Goal: Task Accomplishment & Management: Use online tool/utility

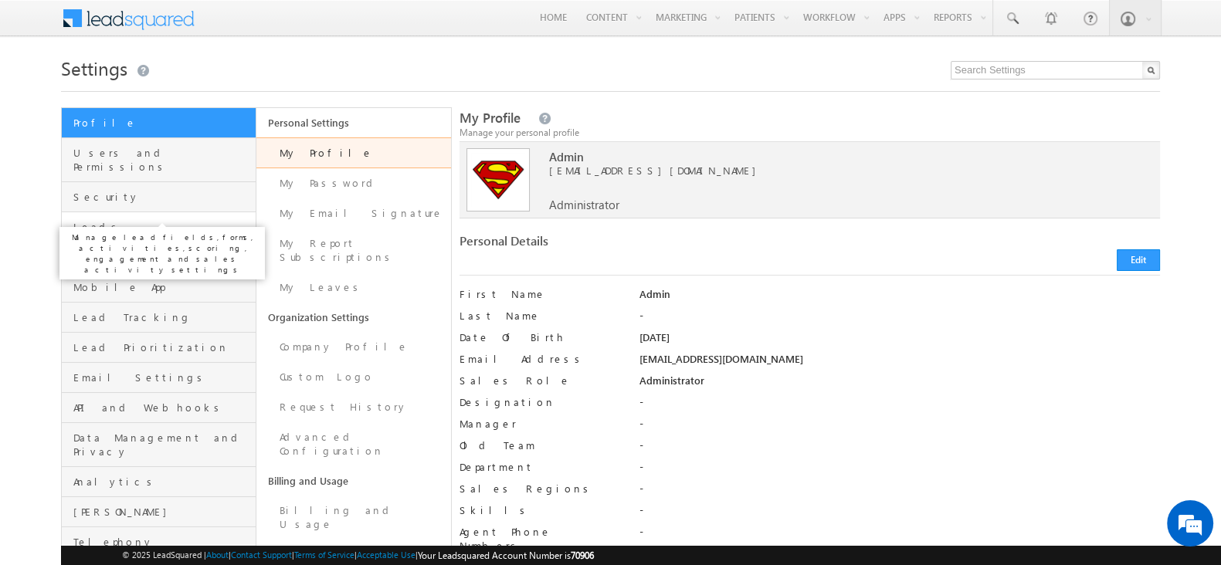
click at [146, 220] on span "Leads" at bounding box center [162, 227] width 178 height 14
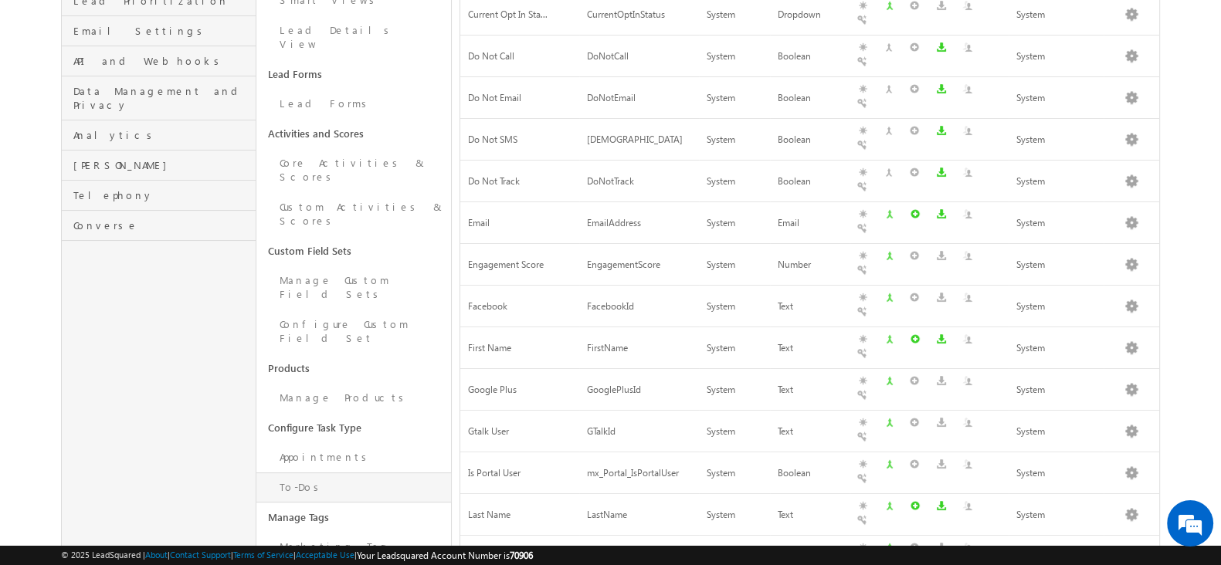
click at [321, 473] on link "To-Dos" at bounding box center [353, 488] width 195 height 30
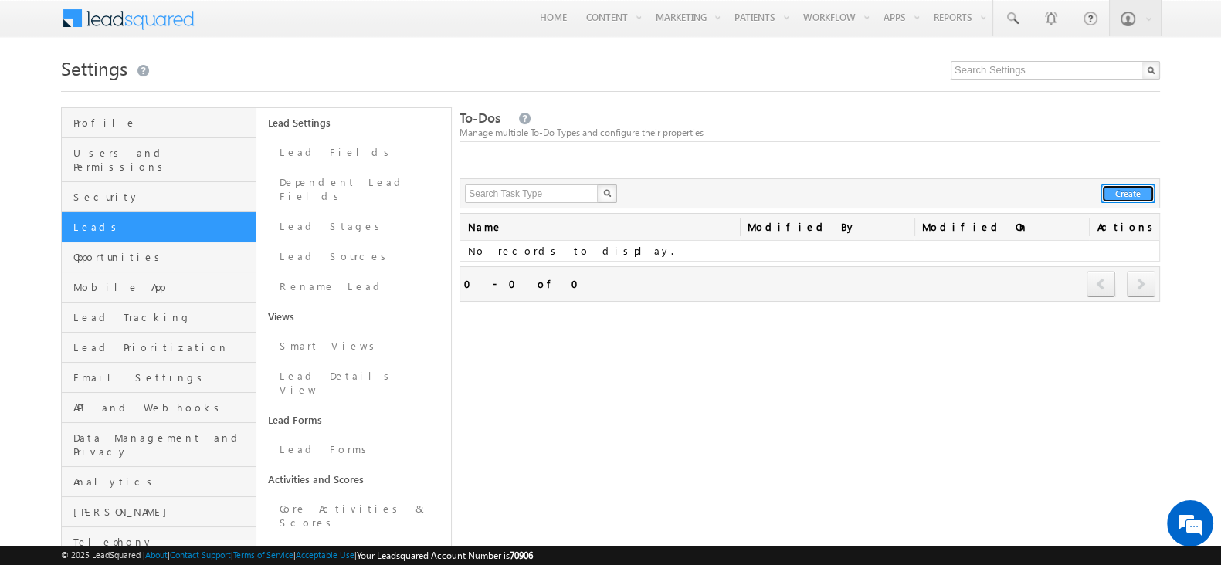
click at [1131, 197] on button "Create" at bounding box center [1127, 194] width 53 height 19
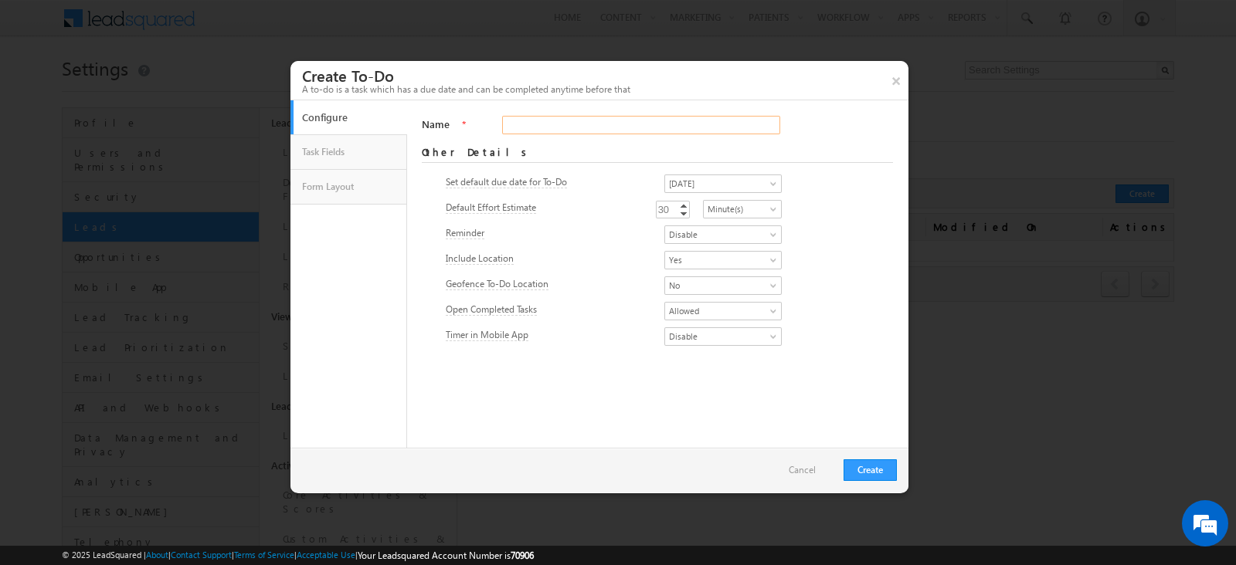
click at [571, 131] on input "Name" at bounding box center [640, 125] width 277 height 19
type input "Gate Meeting"
click at [670, 283] on span "No" at bounding box center [718, 286] width 107 height 14
click at [665, 304] on link "Yes" at bounding box center [704, 304] width 117 height 14
click at [692, 186] on span "Tomorrow" at bounding box center [718, 184] width 107 height 14
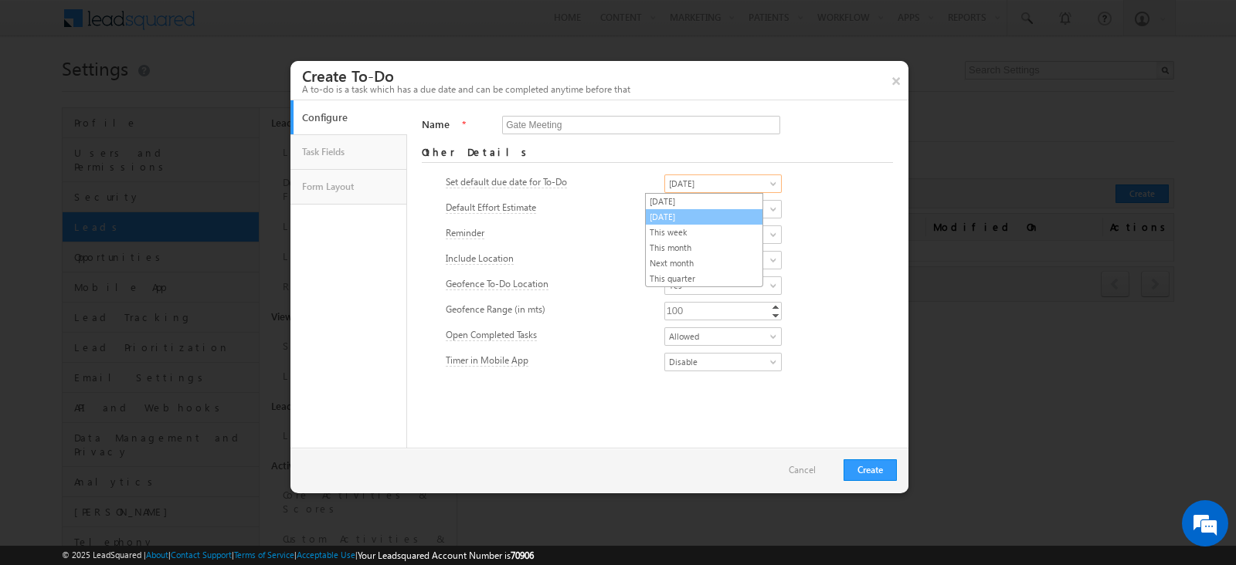
click at [684, 214] on link "Tomorrow" at bounding box center [704, 217] width 117 height 14
click at [665, 234] on span "Disable" at bounding box center [718, 235] width 107 height 14
click at [663, 253] on link "Enable" at bounding box center [704, 253] width 117 height 14
click at [665, 253] on span "Yes" at bounding box center [718, 260] width 107 height 14
click at [663, 273] on link "Yes" at bounding box center [704, 278] width 117 height 14
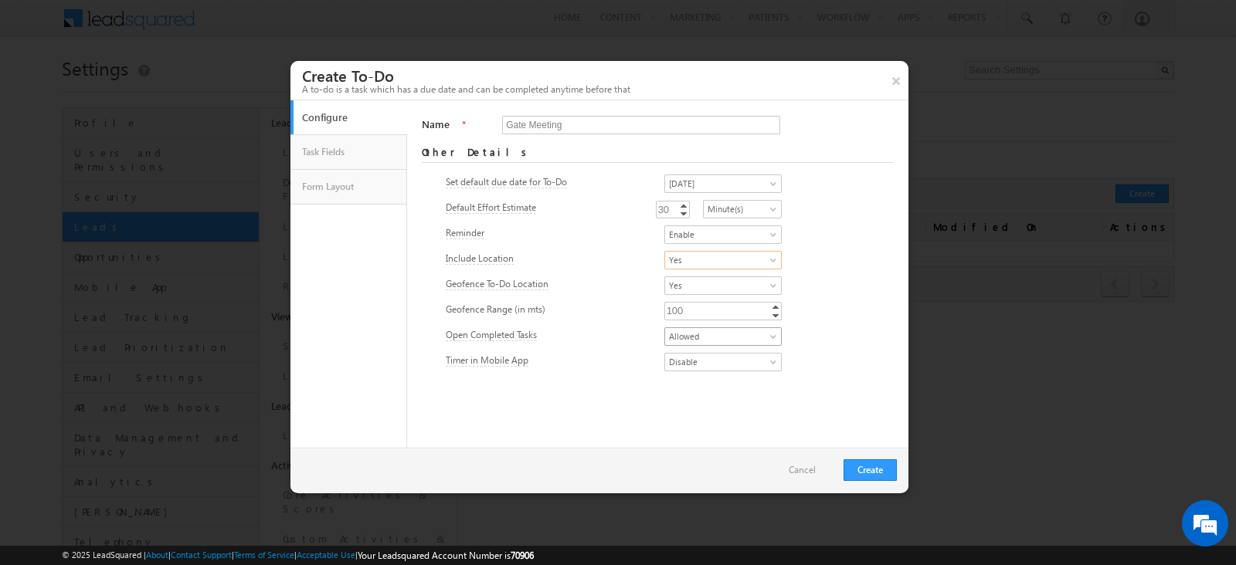
click at [717, 327] on link "Allowed" at bounding box center [722, 336] width 117 height 19
click at [690, 363] on link "Not Allowed" at bounding box center [704, 370] width 117 height 14
click at [665, 365] on span "Disable" at bounding box center [718, 362] width 107 height 14
click at [856, 465] on button "Create" at bounding box center [869, 471] width 53 height 22
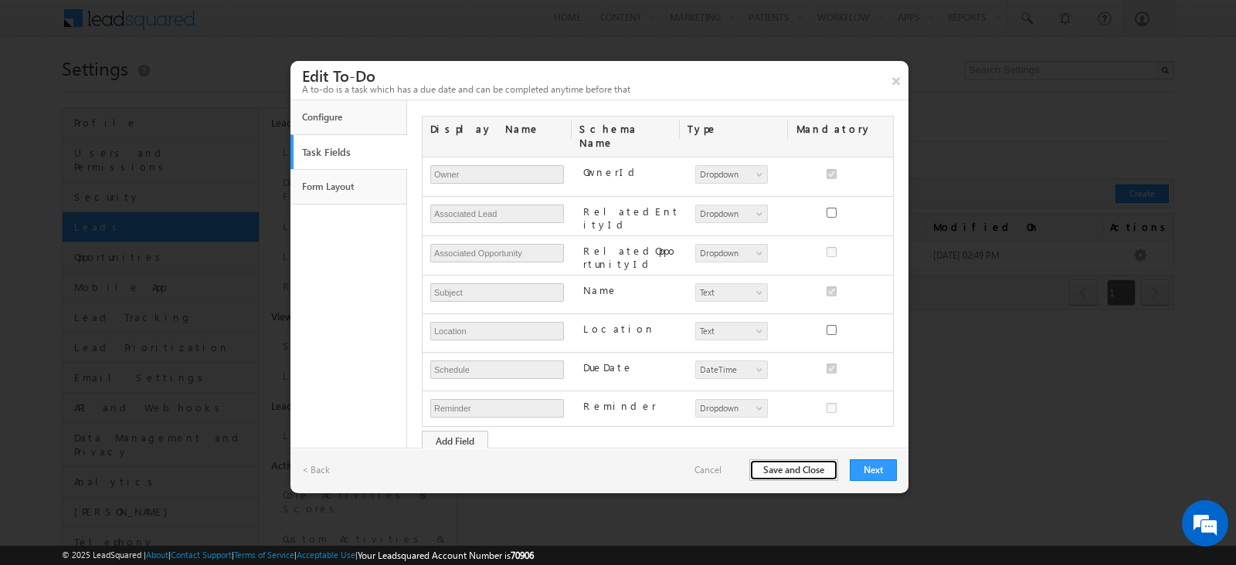
click at [829, 469] on button "Save and Close" at bounding box center [793, 471] width 89 height 22
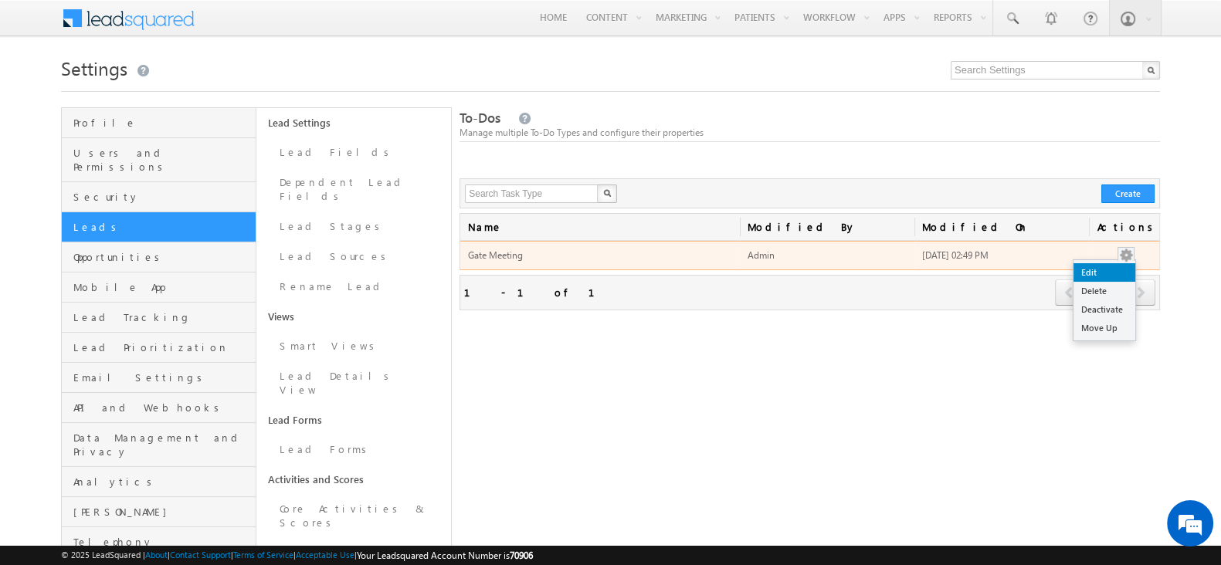
click at [1122, 267] on link "Edit" at bounding box center [1104, 272] width 62 height 19
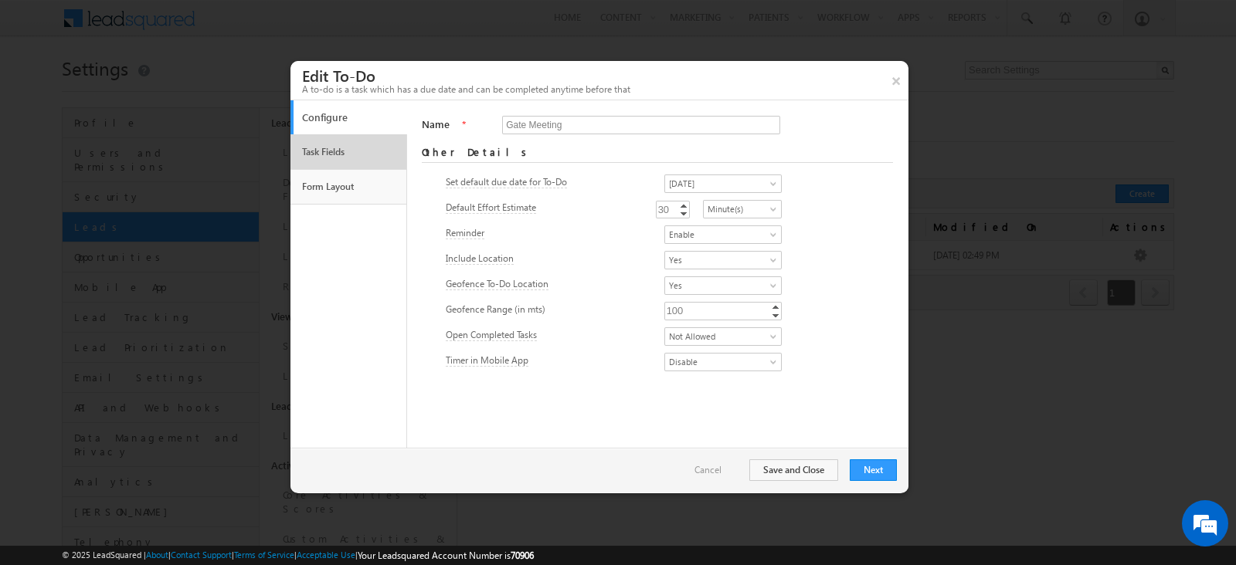
click at [332, 152] on link "Task Fields" at bounding box center [348, 152] width 101 height 26
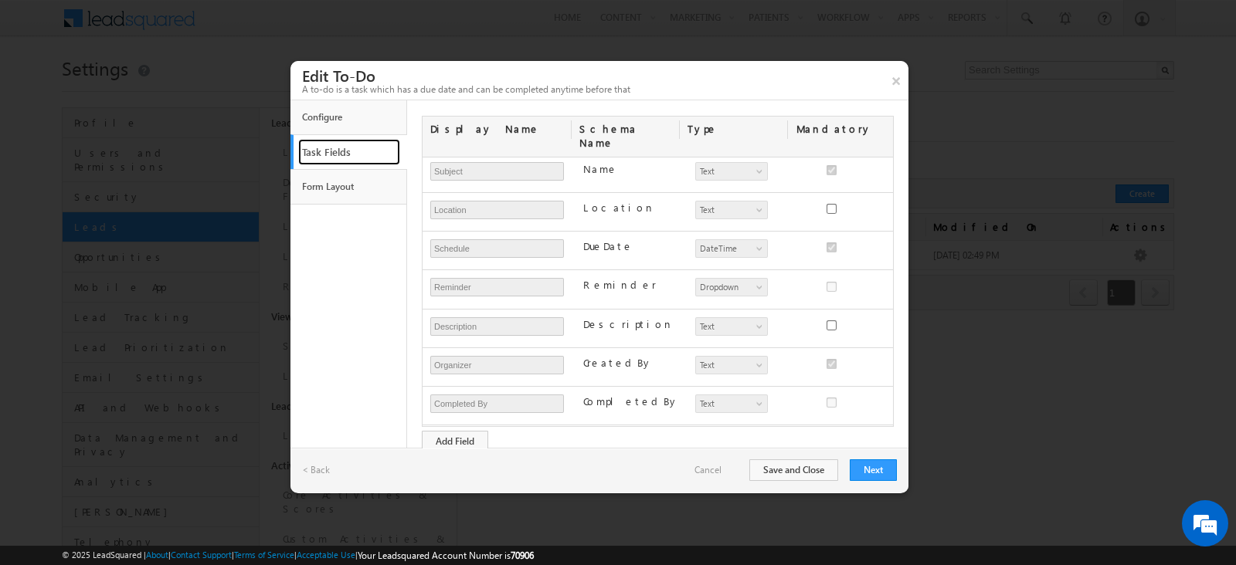
scroll to position [188, 0]
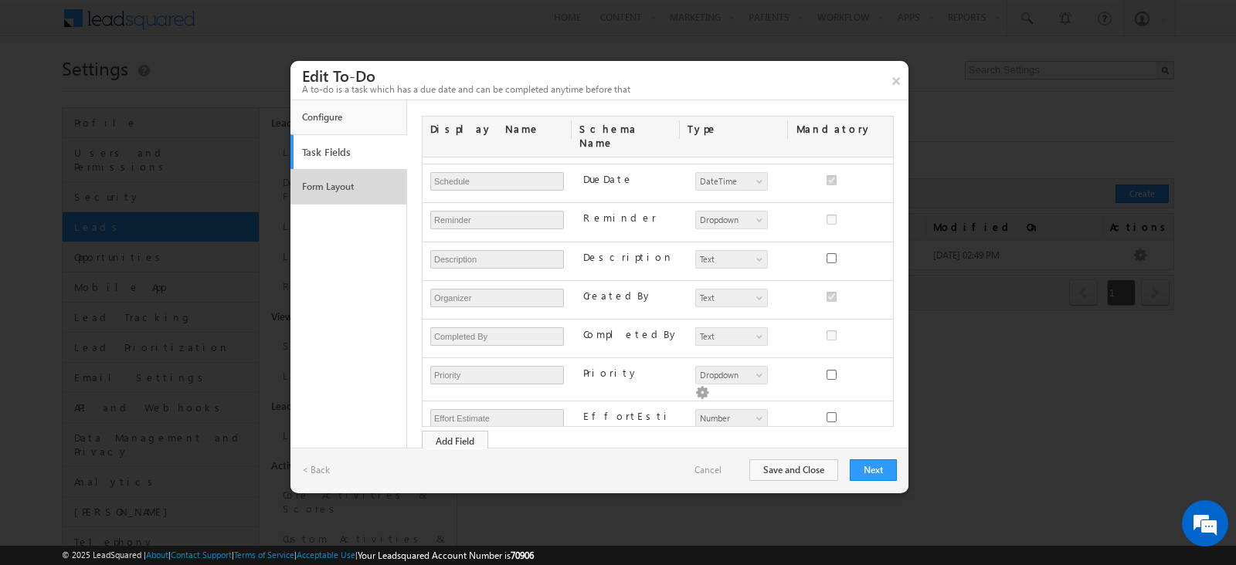
click at [337, 194] on link "Form Layout" at bounding box center [348, 187] width 101 height 26
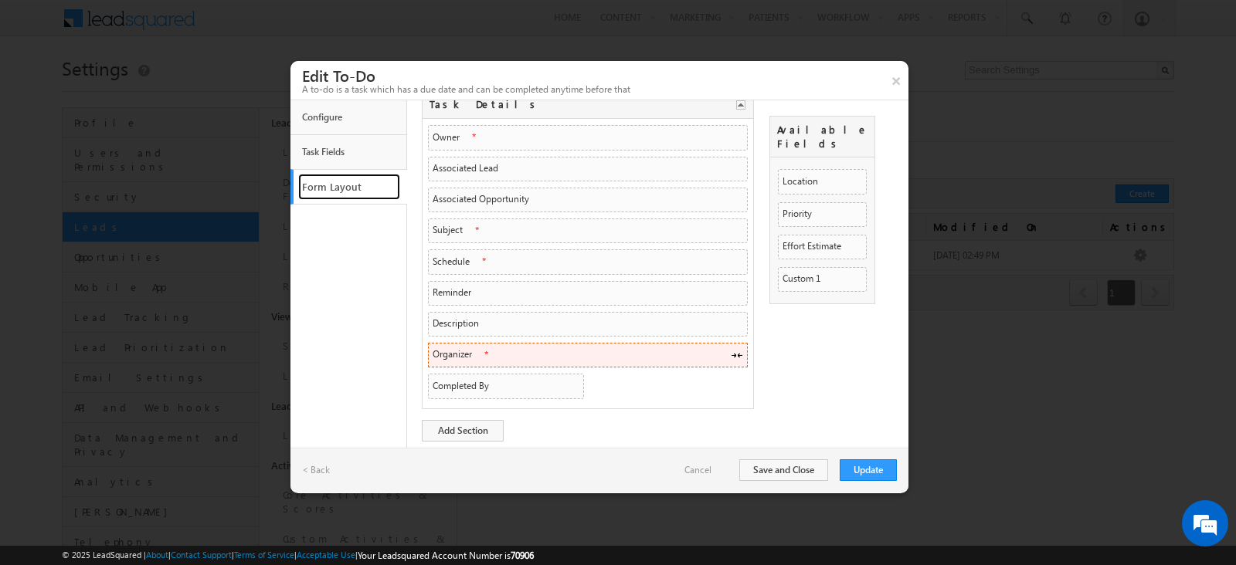
scroll to position [0, 0]
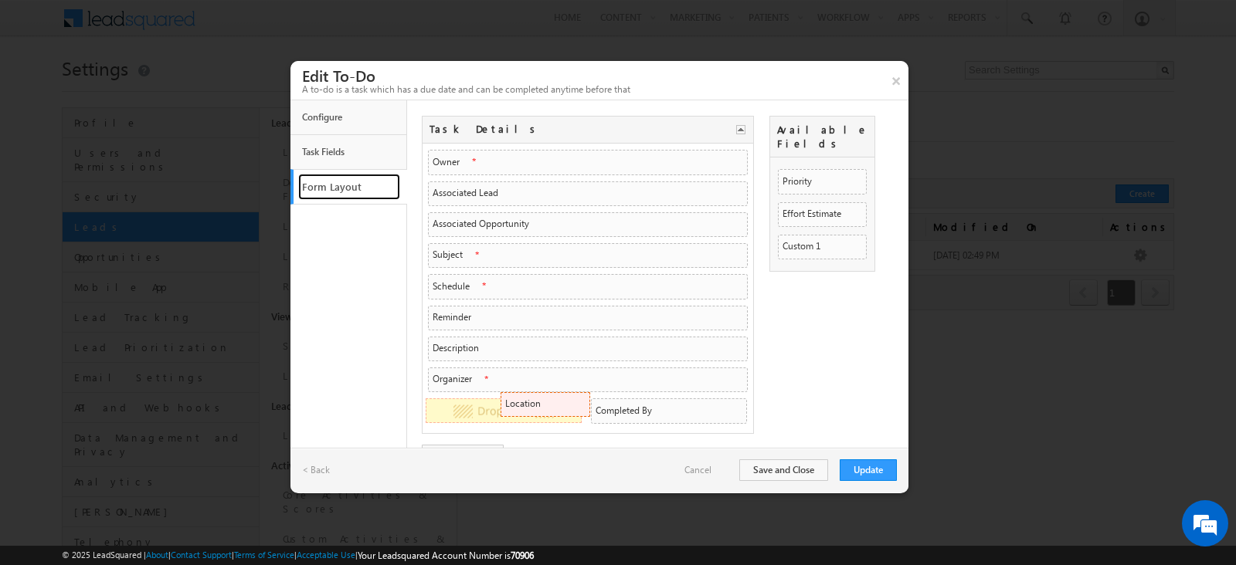
drag, startPoint x: 797, startPoint y: 171, endPoint x: 574, endPoint y: 409, distance: 325.6
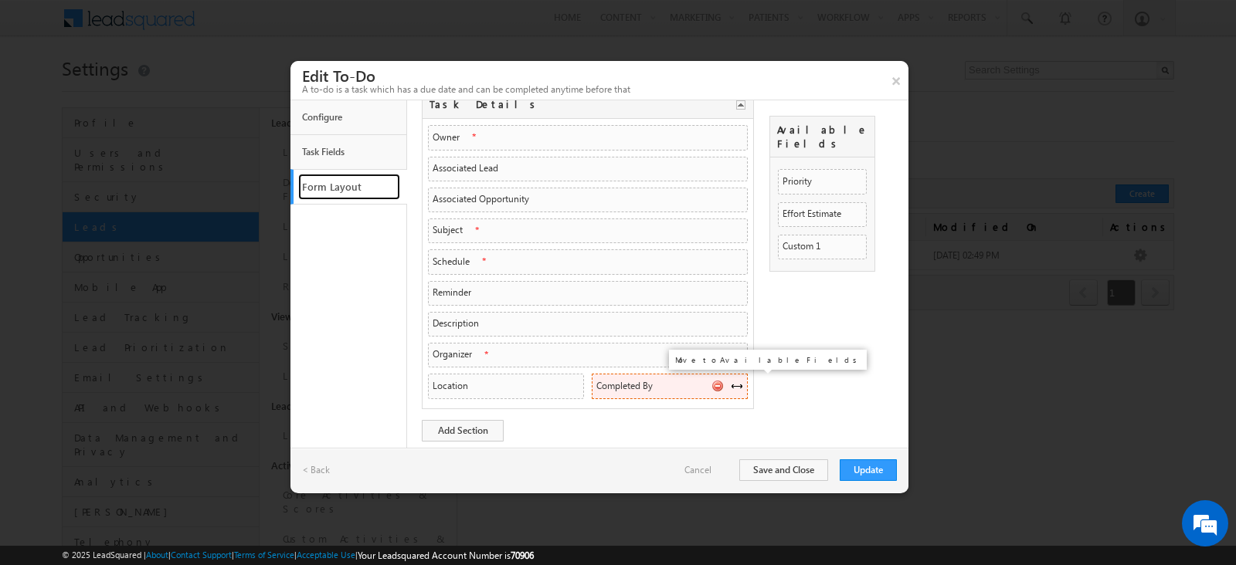
click at [720, 384] on span at bounding box center [717, 386] width 12 height 12
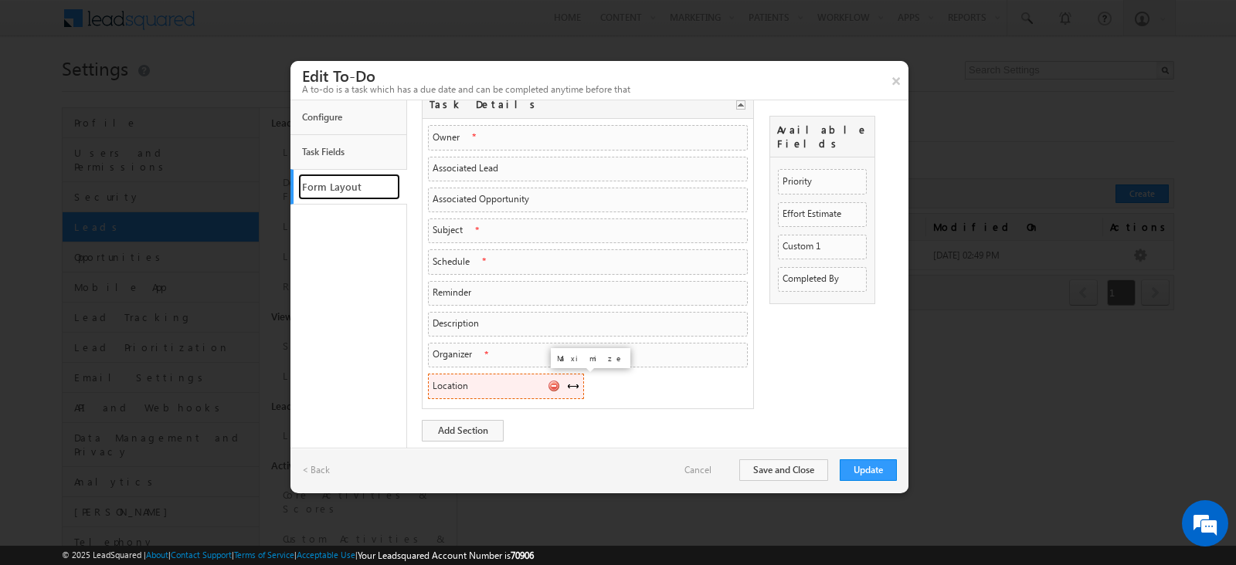
click at [575, 384] on span at bounding box center [573, 384] width 12 height 12
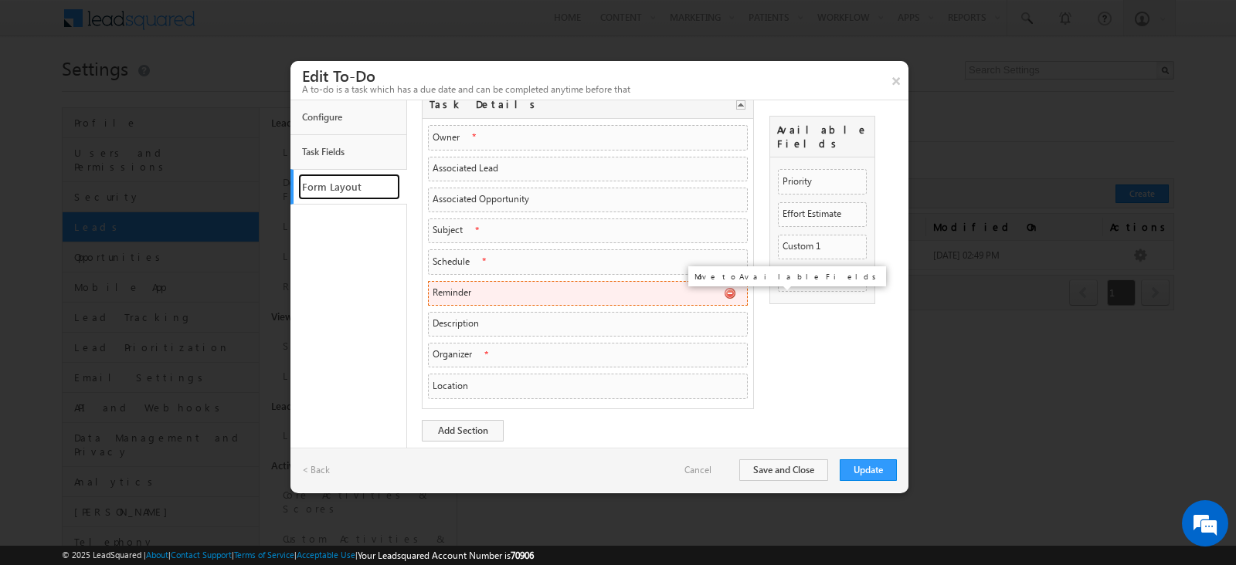
click at [730, 295] on span at bounding box center [730, 293] width 12 height 12
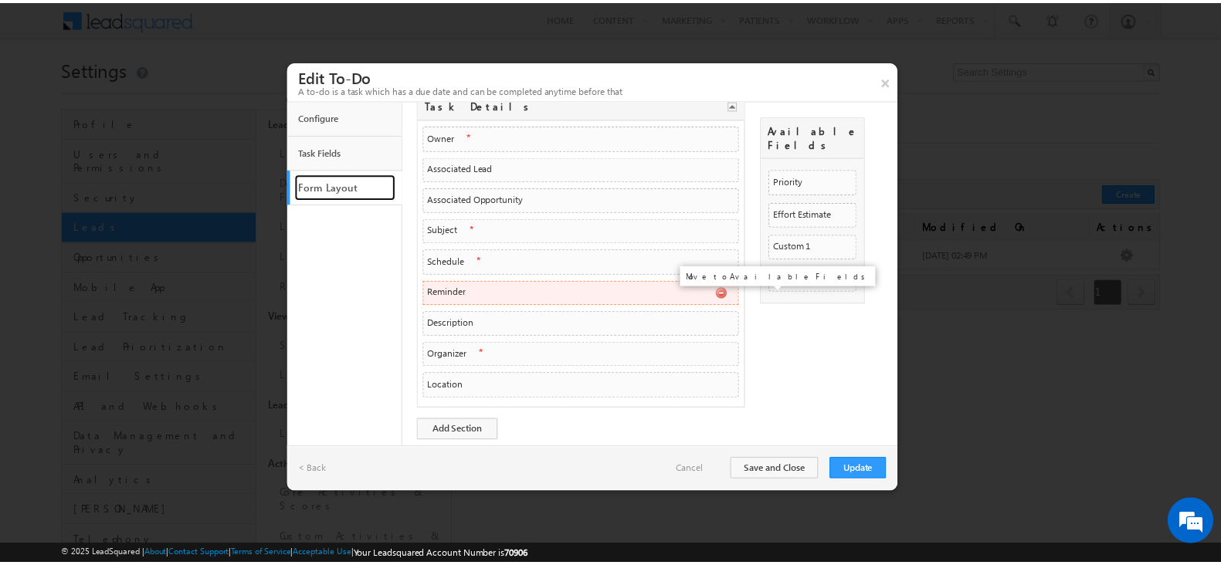
scroll to position [0, 0]
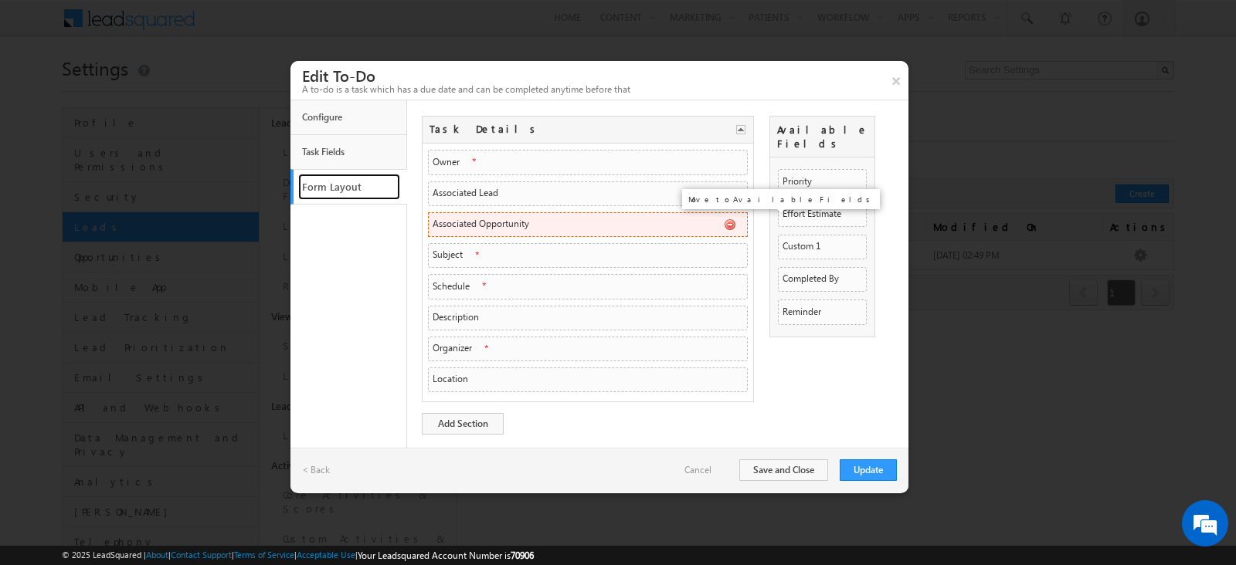
click at [734, 227] on span at bounding box center [730, 225] width 12 height 12
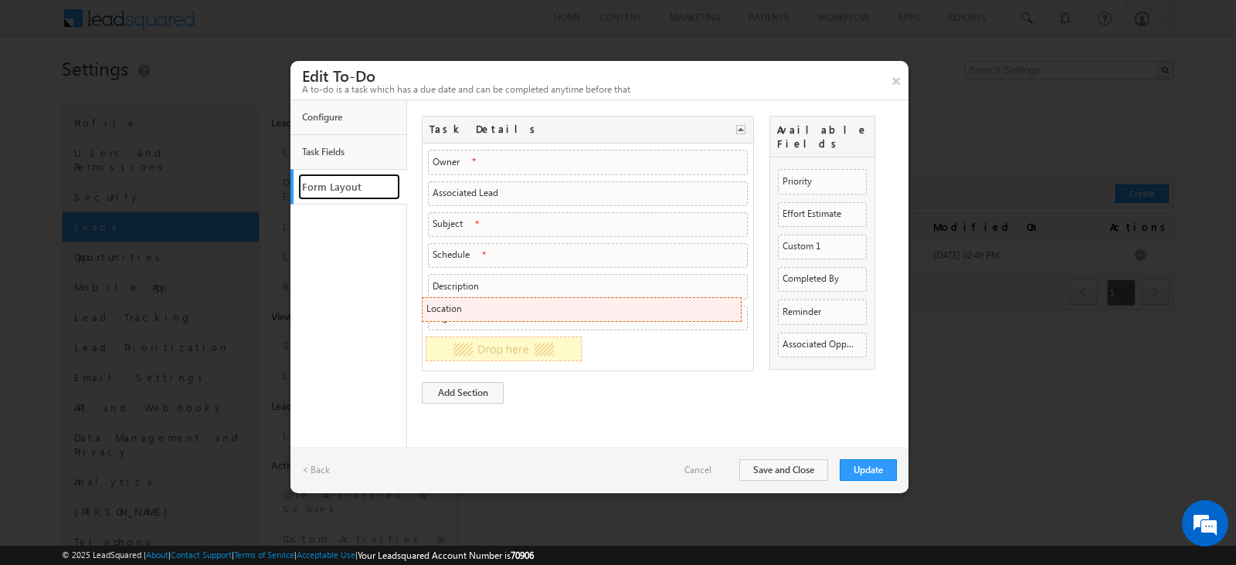
drag, startPoint x: 463, startPoint y: 352, endPoint x: 460, endPoint y: 315, distance: 37.1
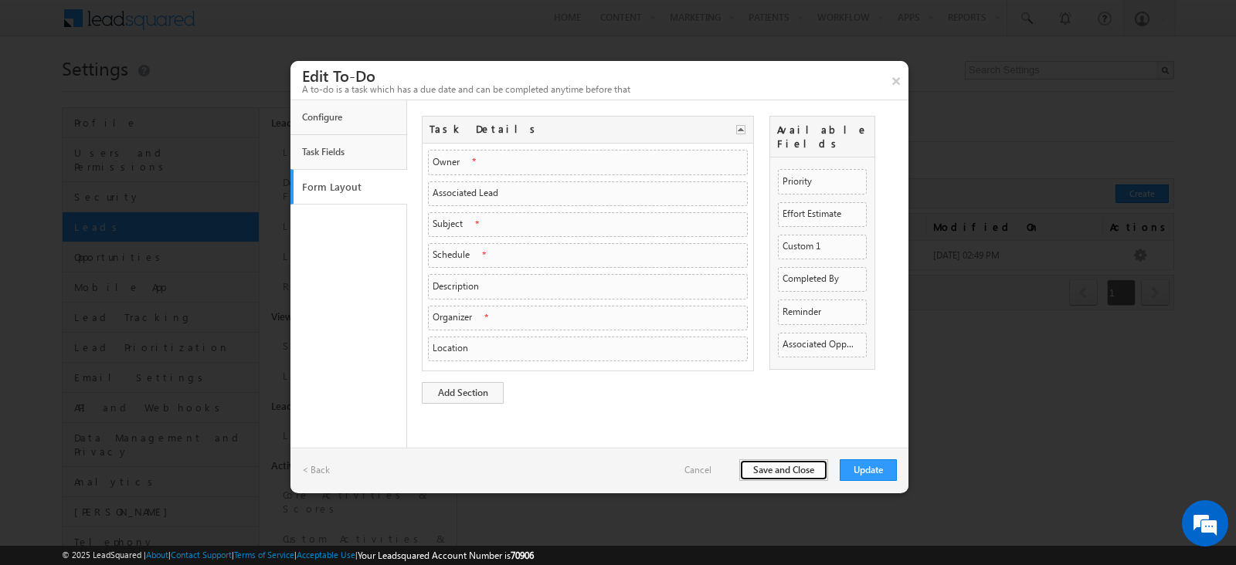
click at [822, 474] on button "Save and Close" at bounding box center [783, 471] width 89 height 22
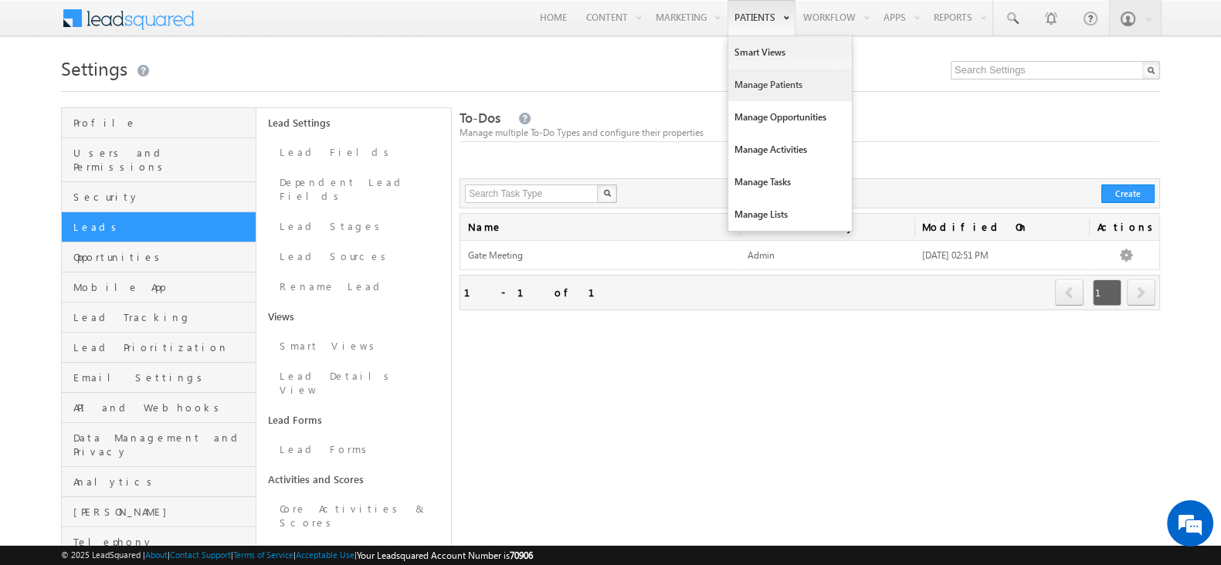
click at [752, 83] on link "Manage Patients" at bounding box center [790, 85] width 124 height 32
